Goal: Navigation & Orientation: Find specific page/section

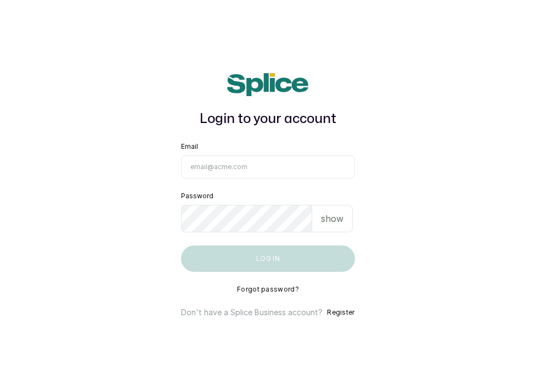
type input "[EMAIL_ADDRESS][DOMAIN_NAME]"
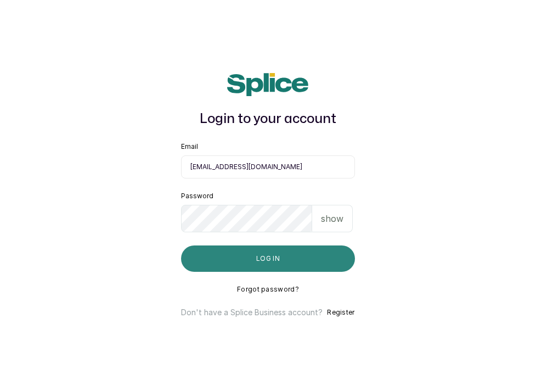
click at [312, 262] on button "Log in" at bounding box center [267, 258] width 173 height 26
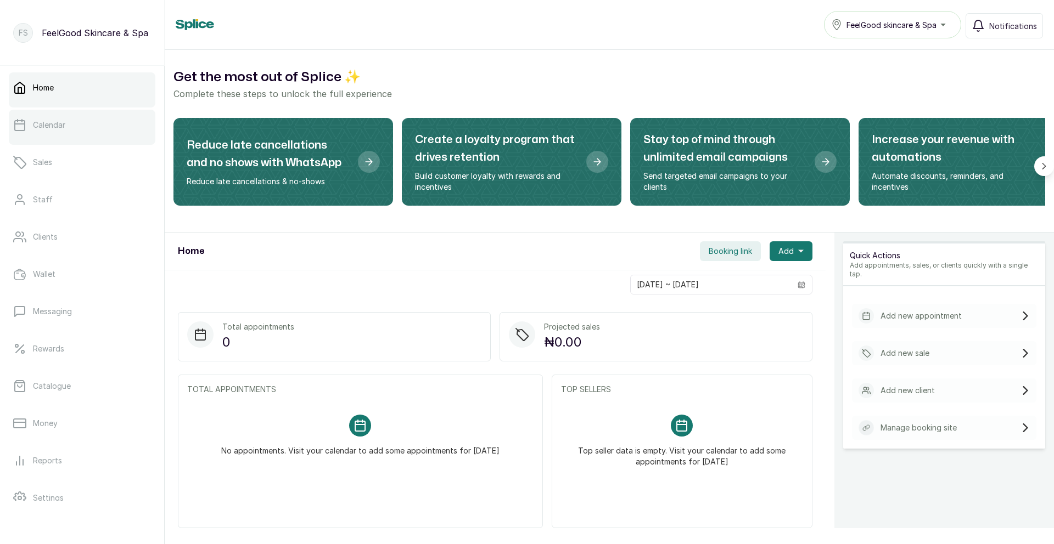
click at [78, 135] on link "Calendar" at bounding box center [82, 125] width 147 height 31
